Goal: Information Seeking & Learning: Learn about a topic

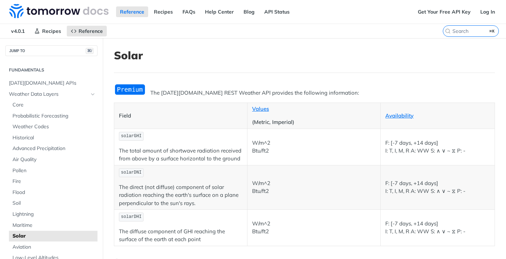
click at [130, 136] on span "solarGHI" at bounding box center [131, 135] width 21 height 5
click at [27, 80] on span "[DATE][DOMAIN_NAME] APIs" at bounding box center [52, 83] width 87 height 7
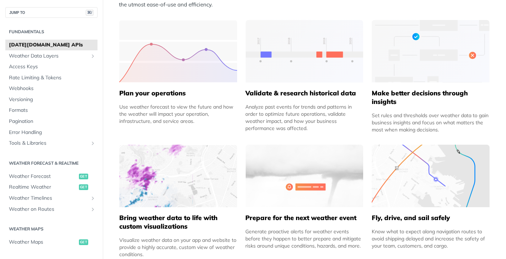
scroll to position [333, 0]
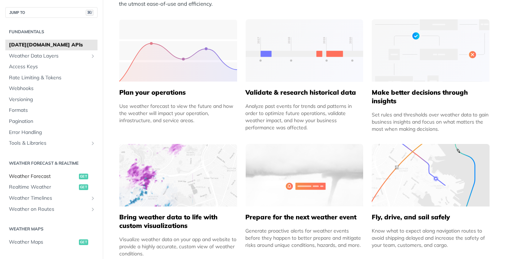
click at [31, 175] on span "Weather Forecast" at bounding box center [43, 176] width 68 height 7
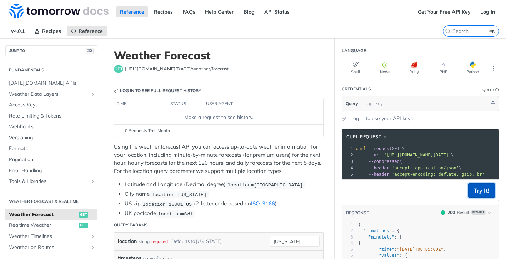
click at [483, 188] on button "Try It!" at bounding box center [481, 190] width 27 height 14
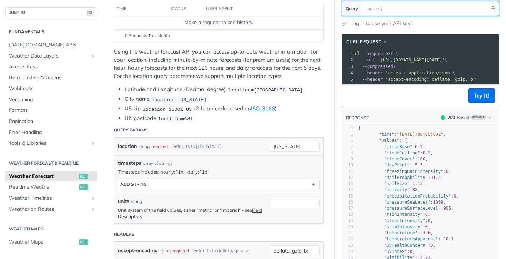
scroll to position [7, 0]
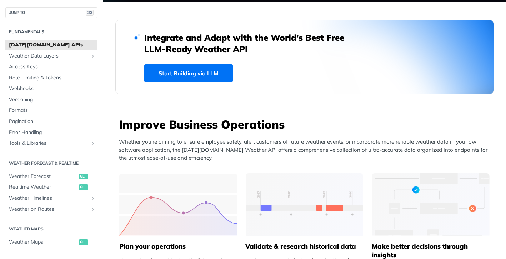
scroll to position [179, 0]
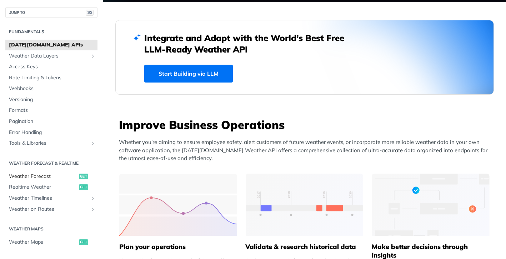
click at [30, 176] on span "Weather Forecast" at bounding box center [43, 176] width 68 height 7
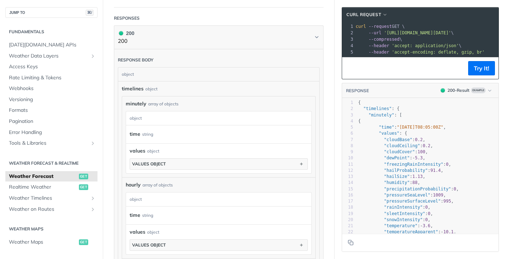
scroll to position [385, 0]
